Goal: Information Seeking & Learning: Check status

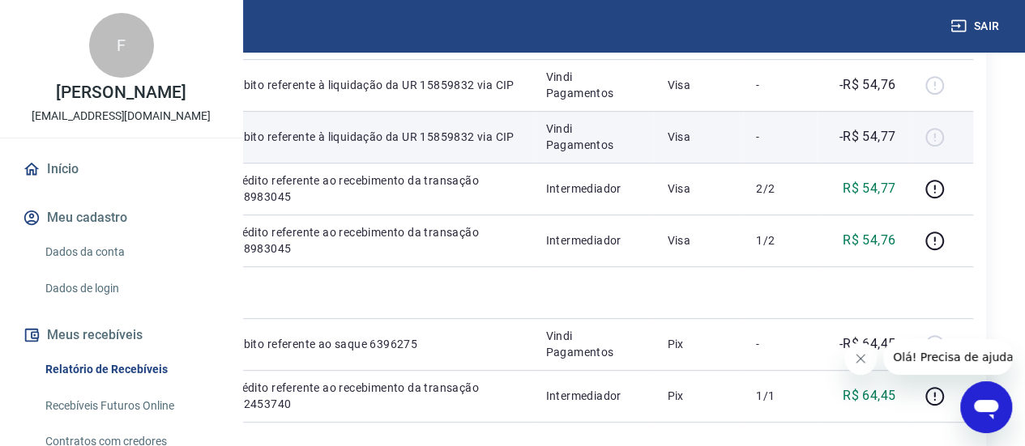
scroll to position [405, 0]
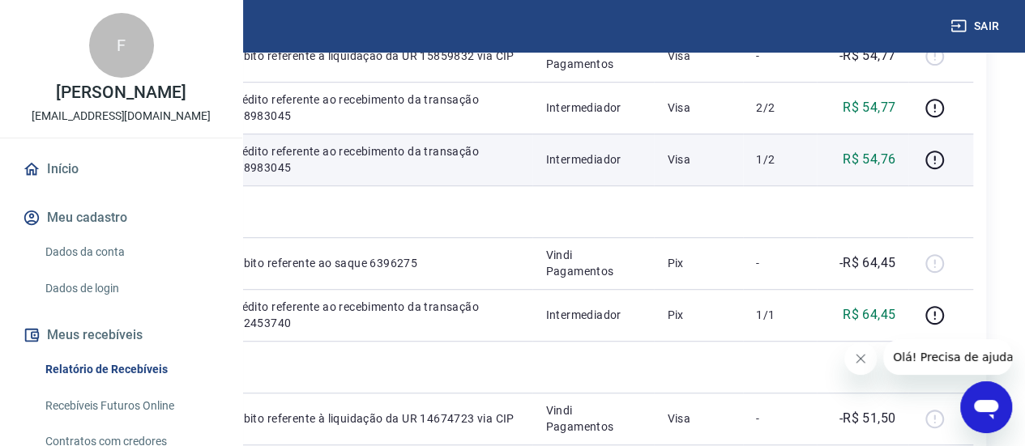
click at [491, 176] on p "Crédito referente ao recebimento da transação 218983045" at bounding box center [375, 159] width 290 height 32
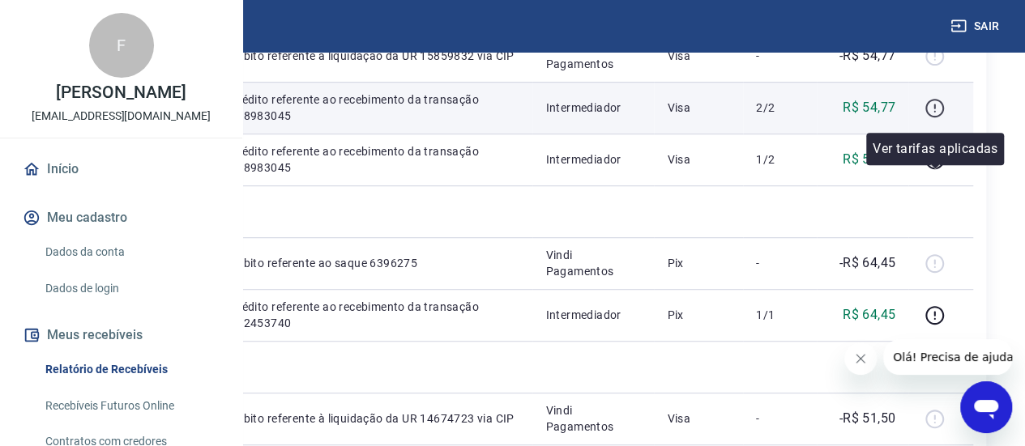
click at [935, 118] on icon "button" at bounding box center [934, 108] width 20 height 20
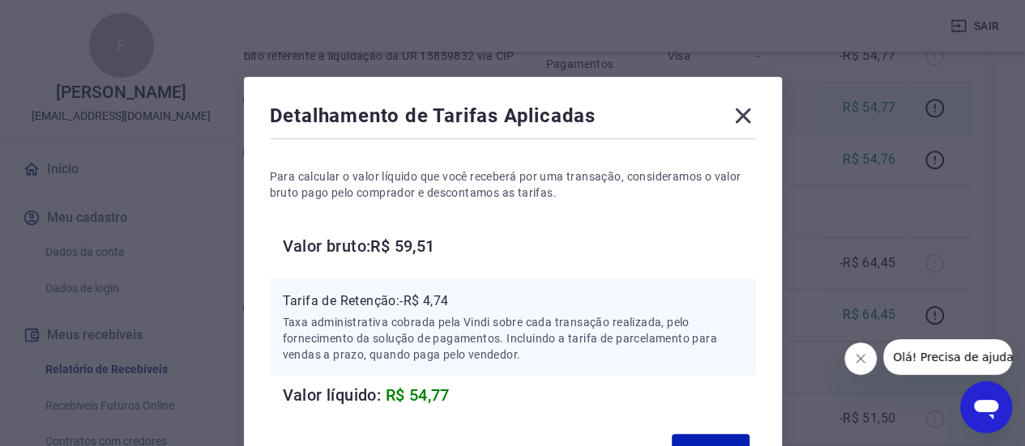
scroll to position [0, 0]
click at [731, 118] on icon at bounding box center [743, 117] width 26 height 26
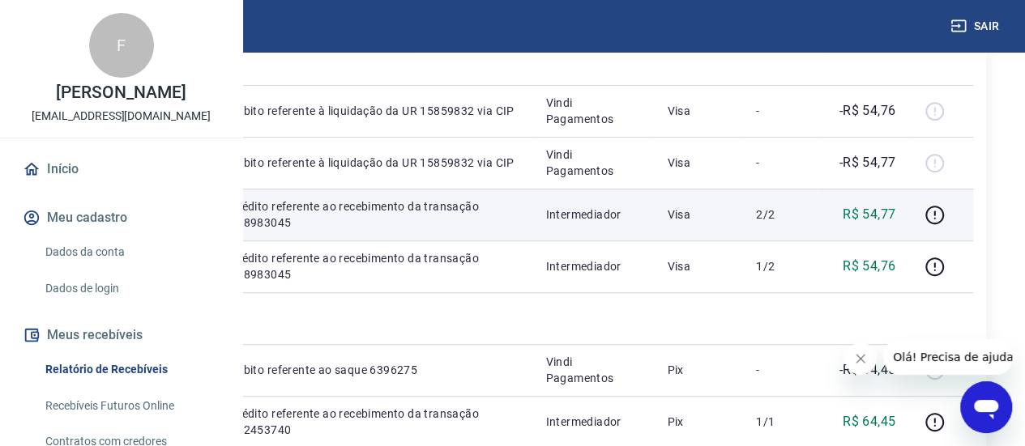
scroll to position [324, 0]
